Goal: Task Accomplishment & Management: Complete application form

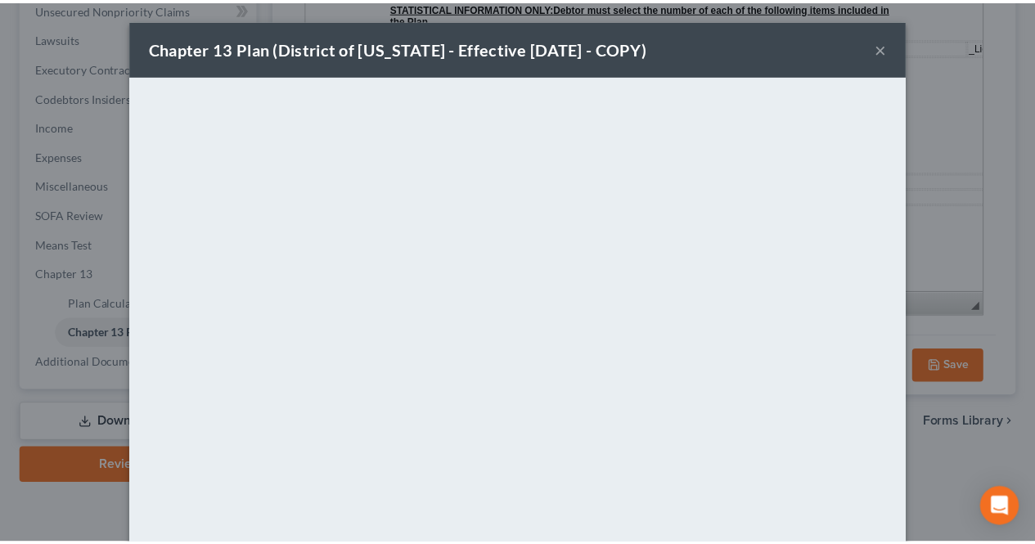
scroll to position [4803, 0]
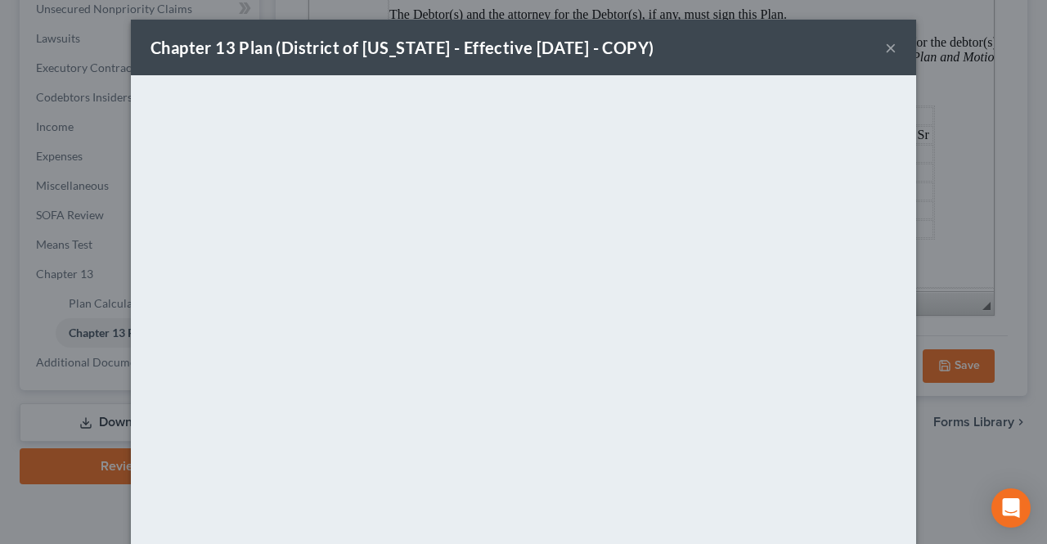
click at [885, 43] on button "×" at bounding box center [890, 48] width 11 height 20
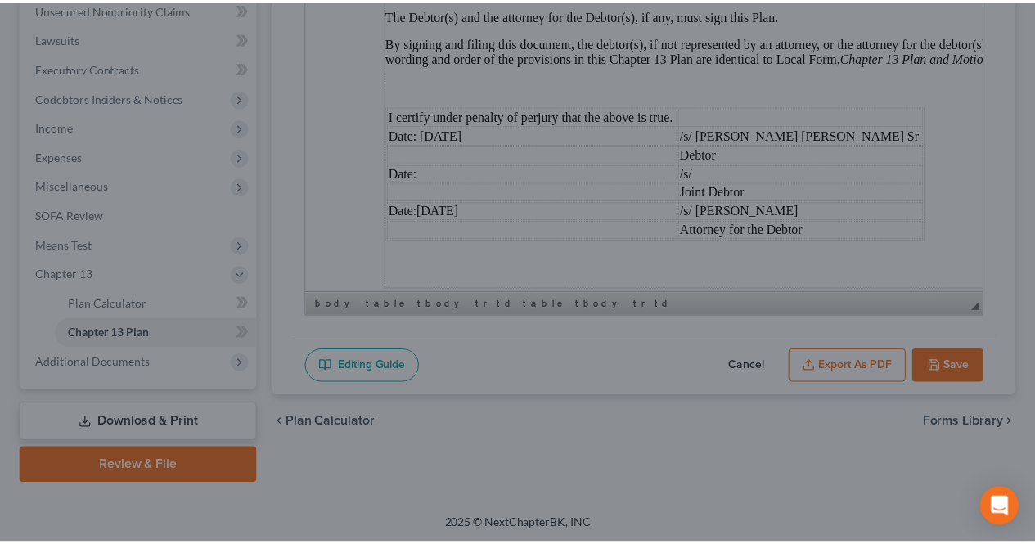
scroll to position [4815, 0]
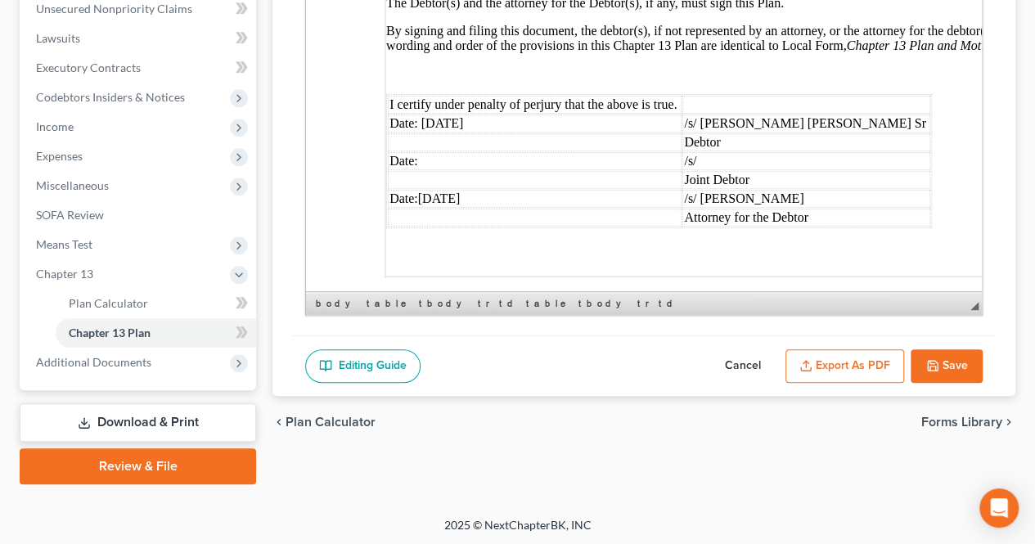
click at [954, 360] on button "Save" at bounding box center [947, 366] width 72 height 34
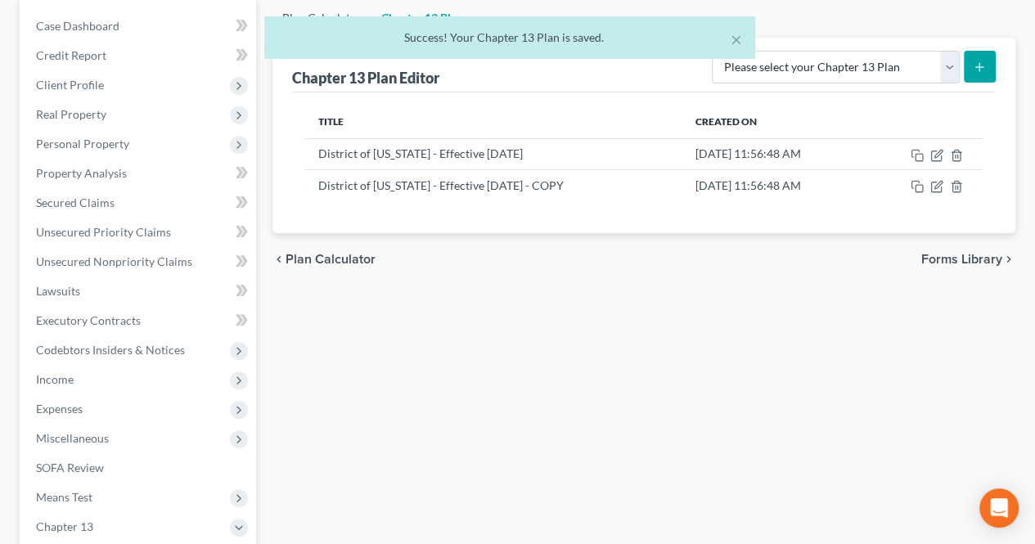
scroll to position [0, 0]
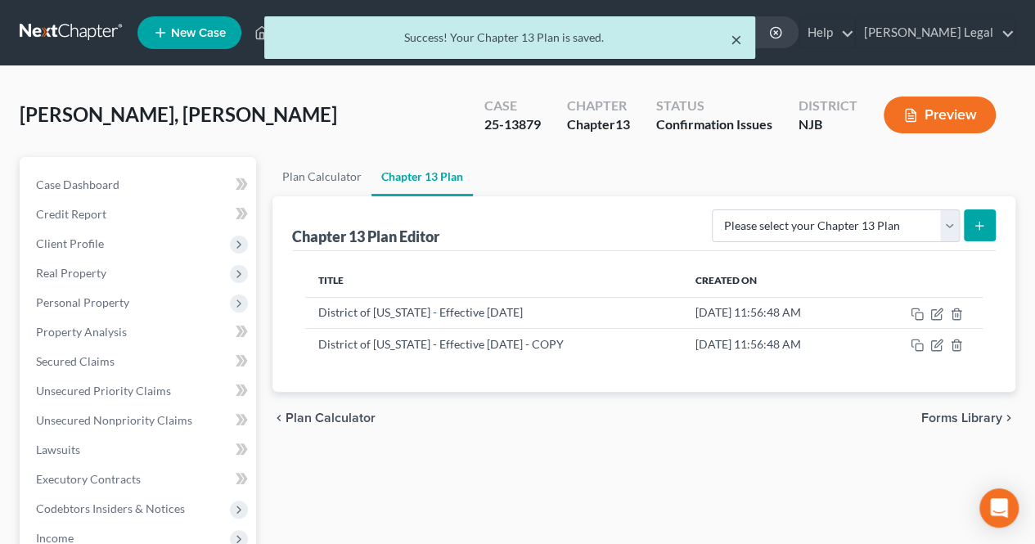
click at [740, 43] on button "×" at bounding box center [736, 39] width 11 height 20
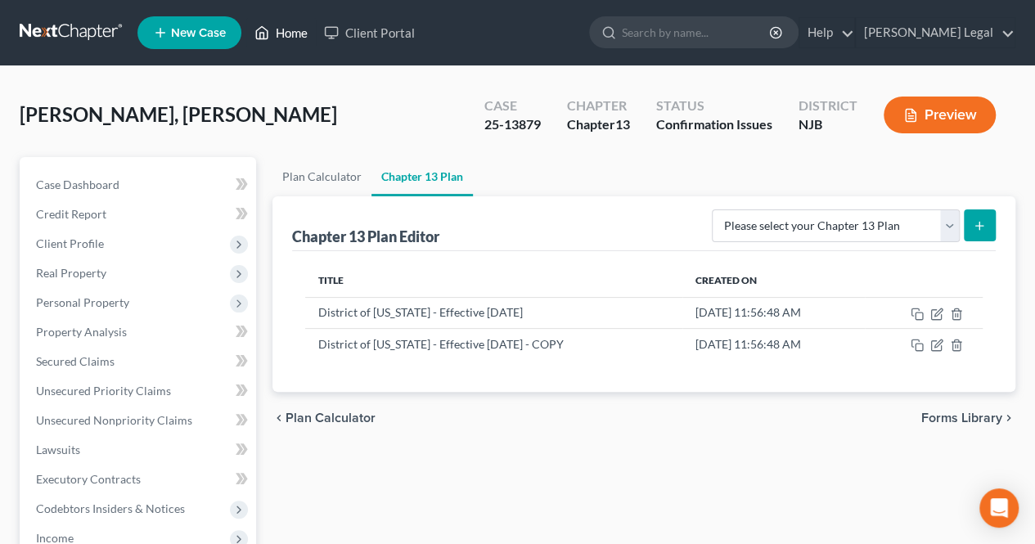
click at [294, 20] on link "Home" at bounding box center [281, 32] width 70 height 29
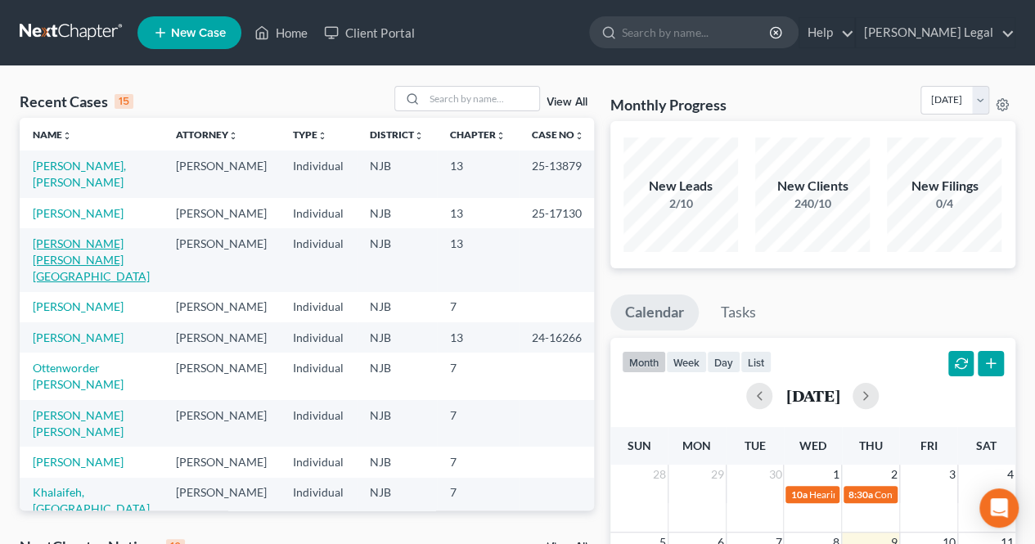
click at [109, 265] on link "[PERSON_NAME] [PERSON_NAME][GEOGRAPHIC_DATA]" at bounding box center [91, 259] width 117 height 47
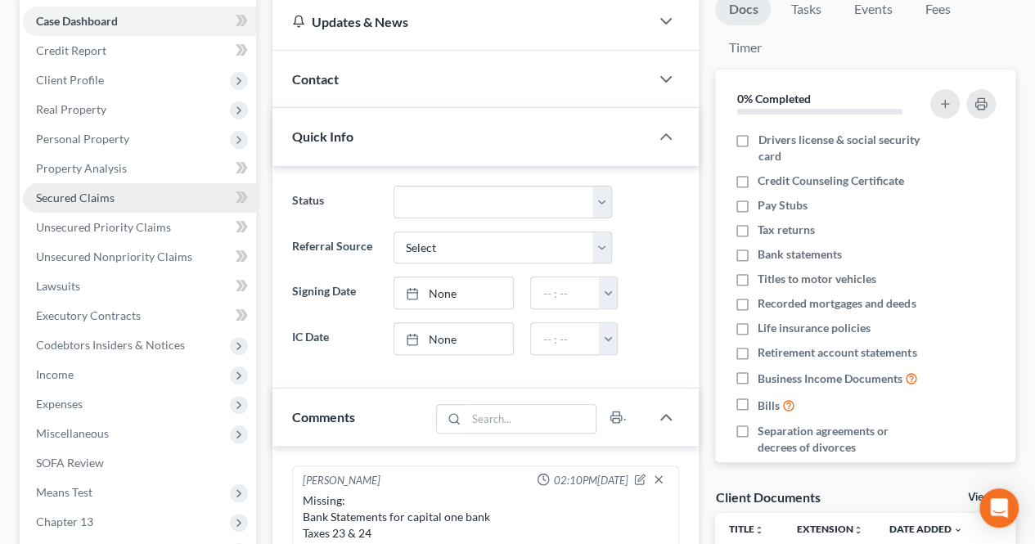
scroll to position [245, 0]
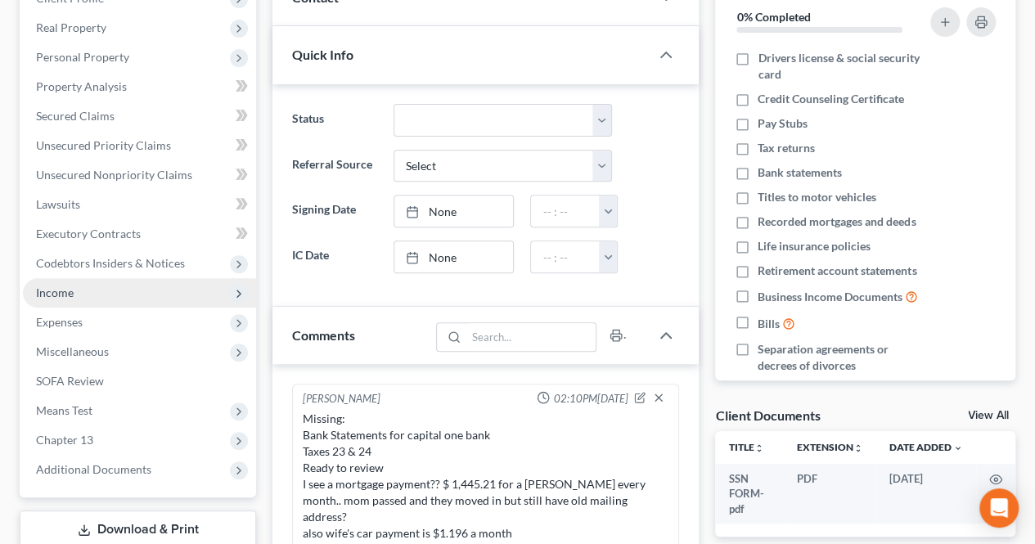
click at [92, 291] on span "Income" at bounding box center [139, 292] width 233 height 29
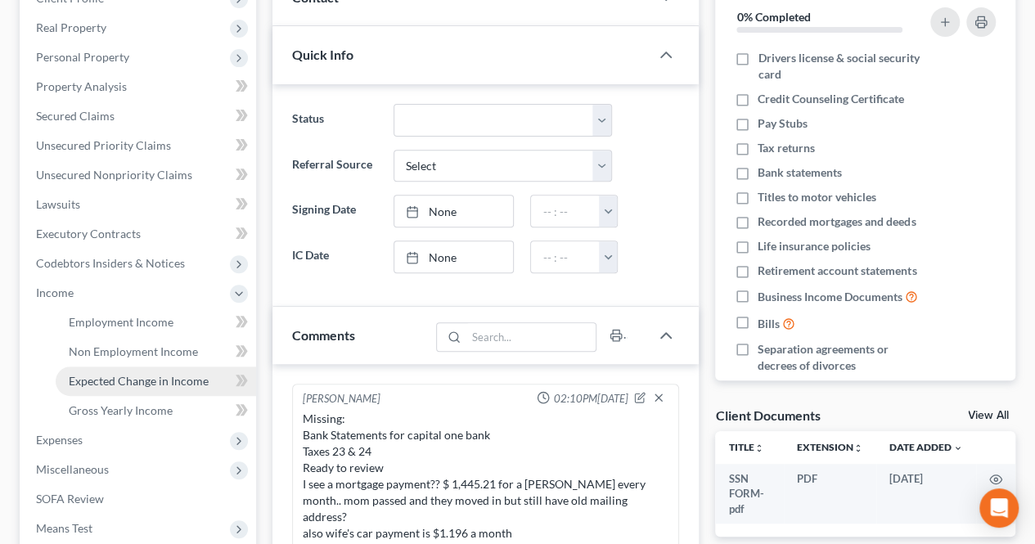
click at [160, 388] on link "Expected Change in Income" at bounding box center [156, 381] width 200 height 29
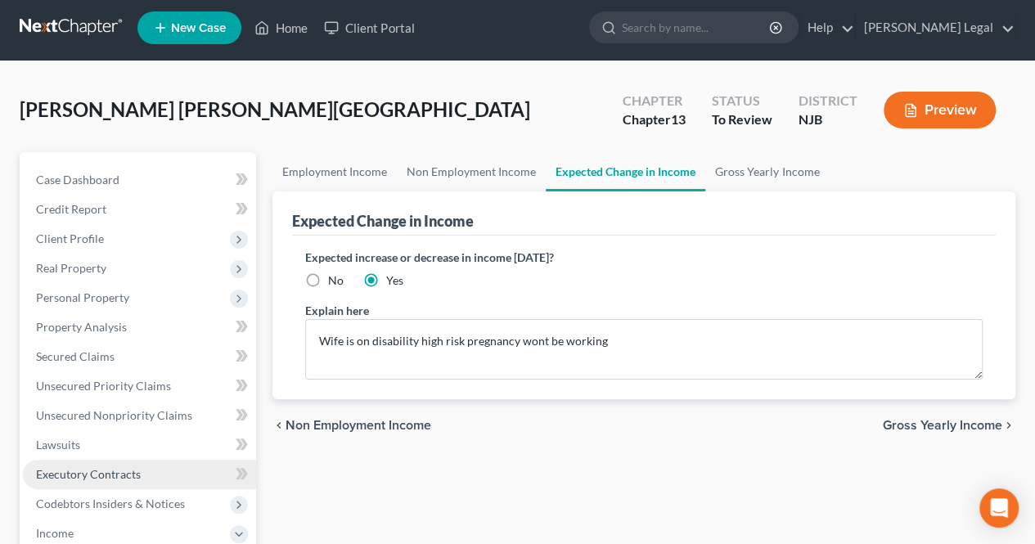
scroll to position [164, 0]
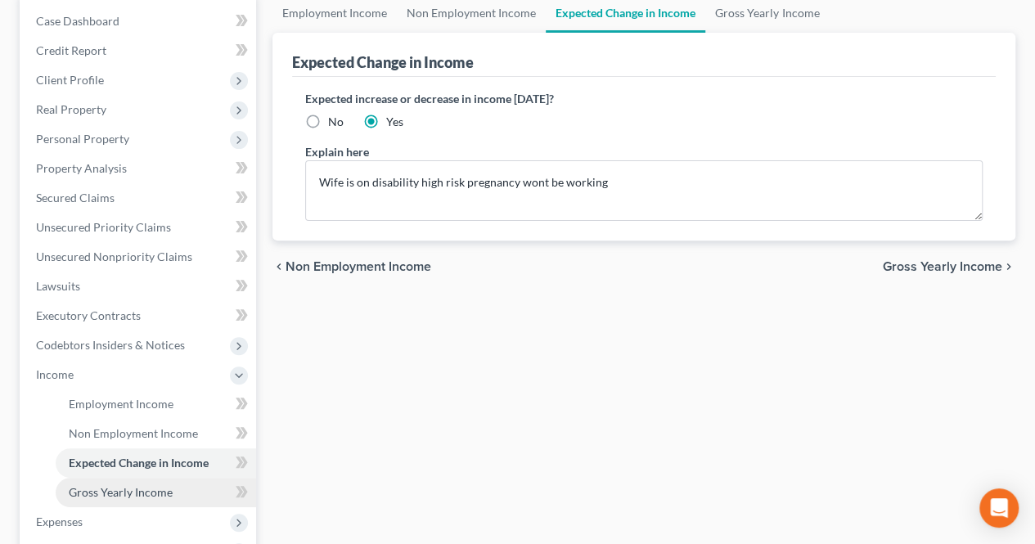
click at [144, 487] on span "Gross Yearly Income" at bounding box center [121, 492] width 104 height 14
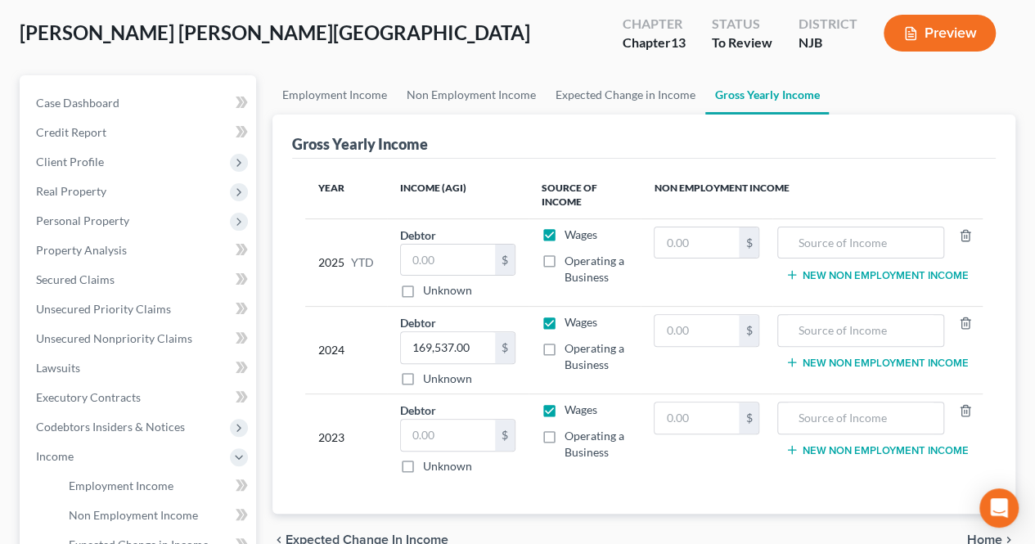
scroll to position [164, 0]
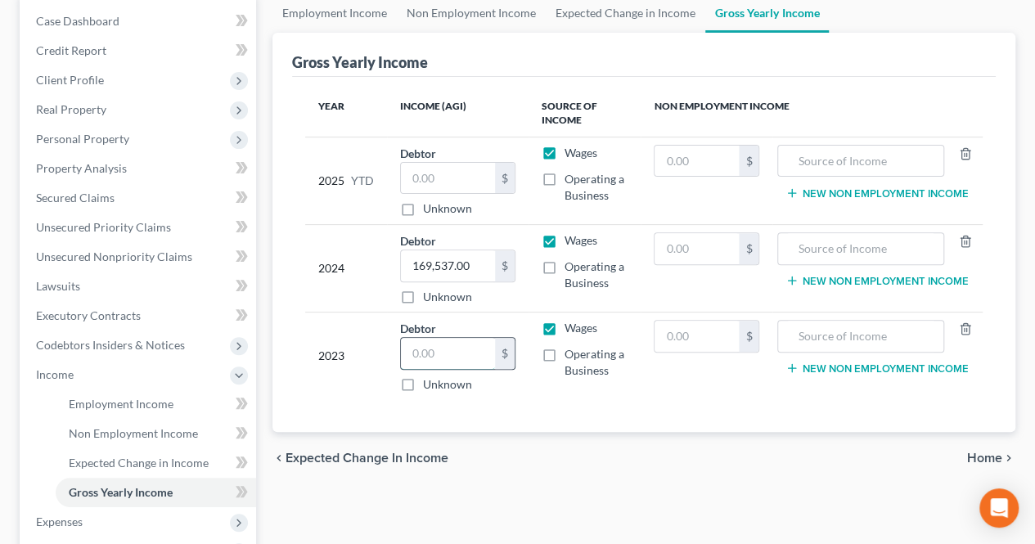
paste input "283,642"
type input "283,642.00"
click at [989, 453] on span "Home" at bounding box center [984, 458] width 35 height 13
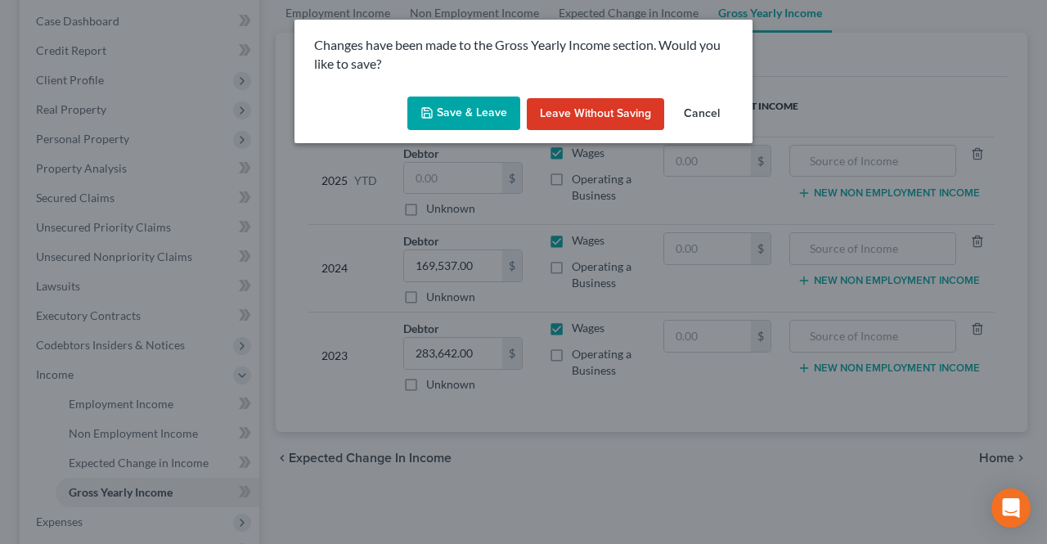
click at [455, 127] on button "Save & Leave" at bounding box center [464, 114] width 113 height 34
